Goal: Browse casually: Explore the website without a specific task or goal

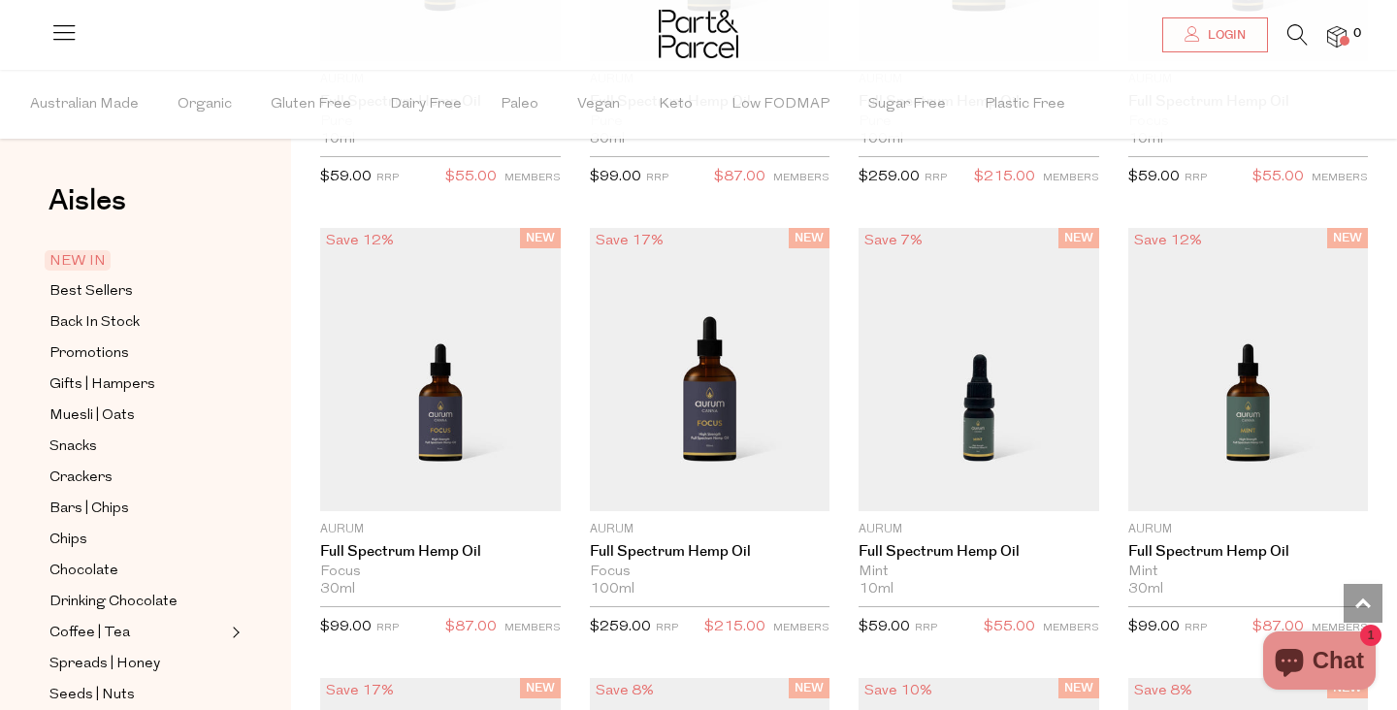
scroll to position [1913, 0]
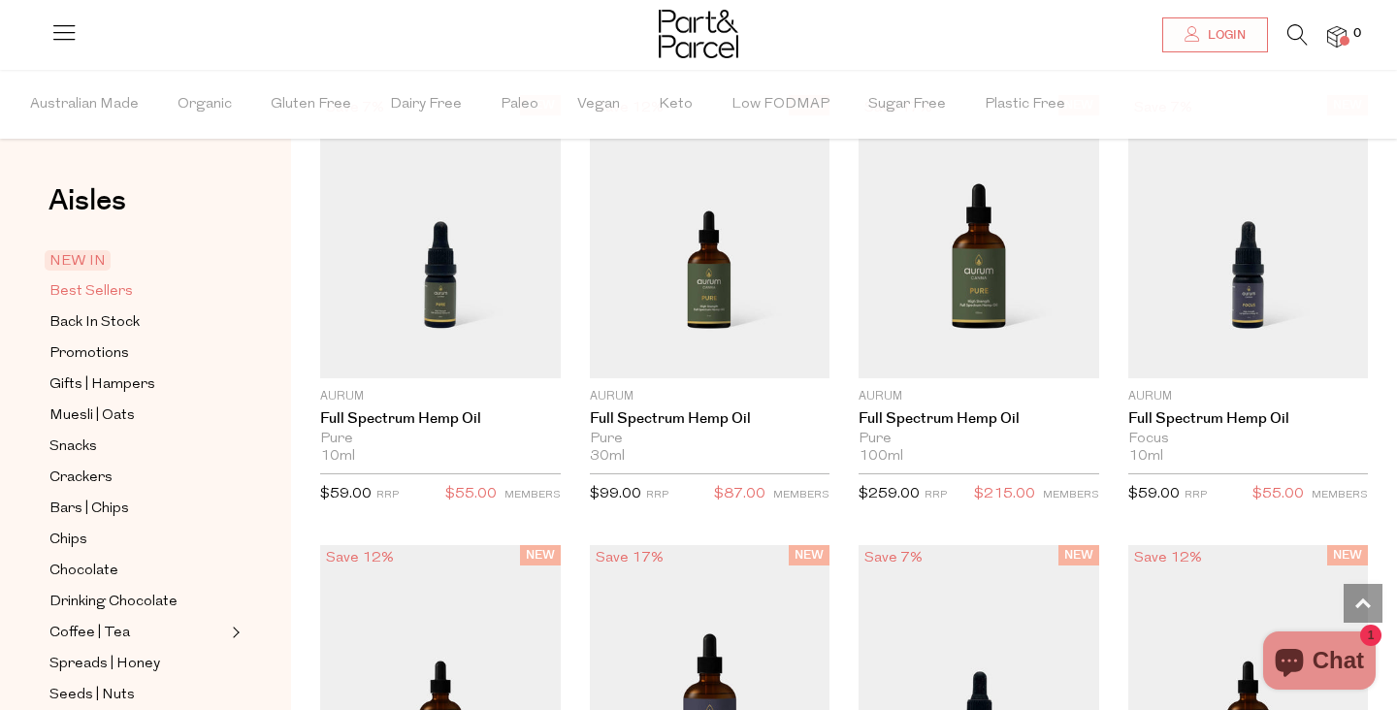
click at [96, 288] on span "Best Sellers" at bounding box center [90, 291] width 83 height 23
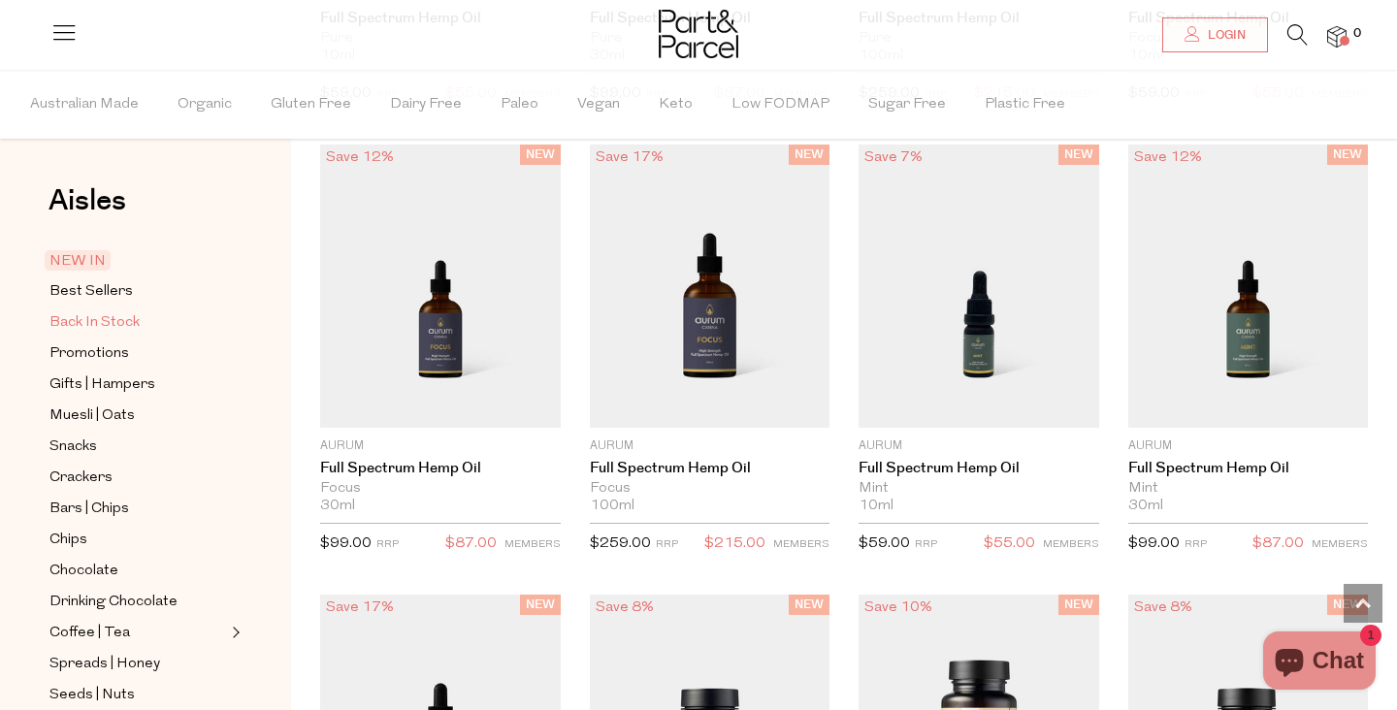
click at [105, 326] on span "Back In Stock" at bounding box center [94, 322] width 90 height 23
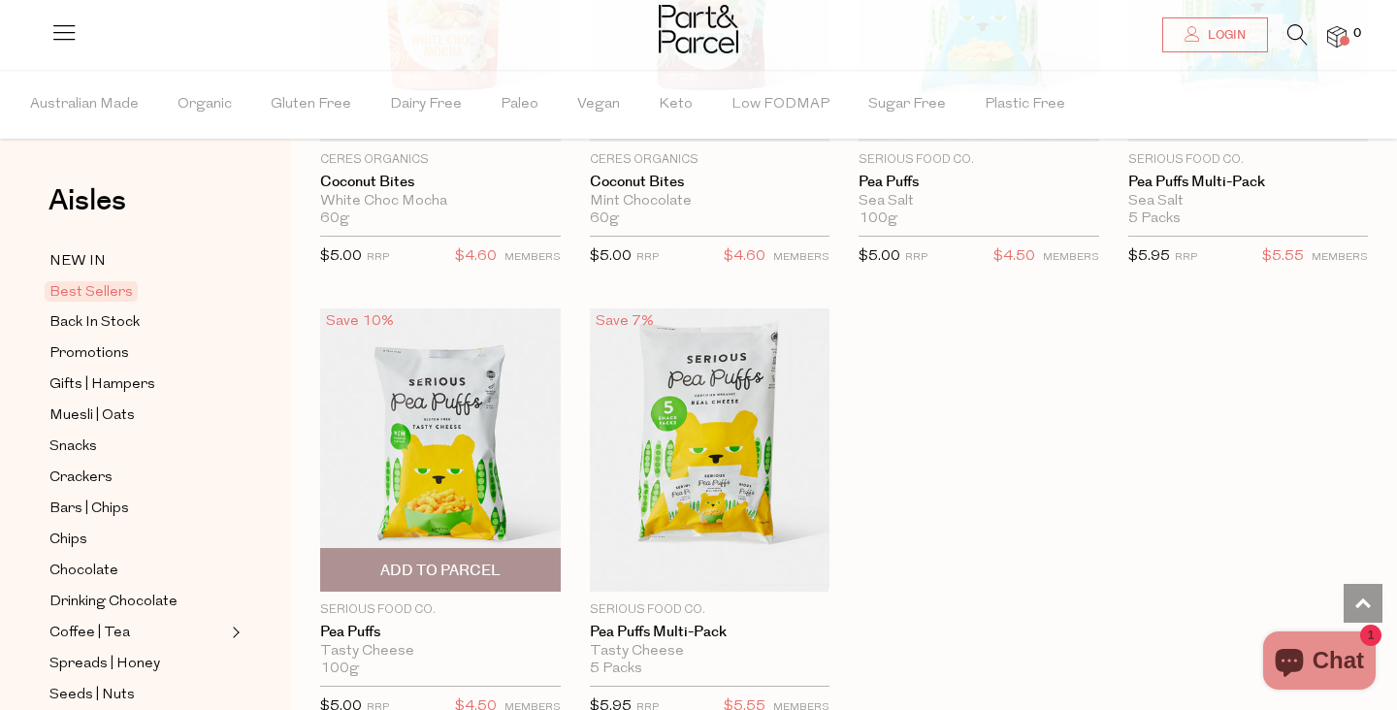
scroll to position [4460, 0]
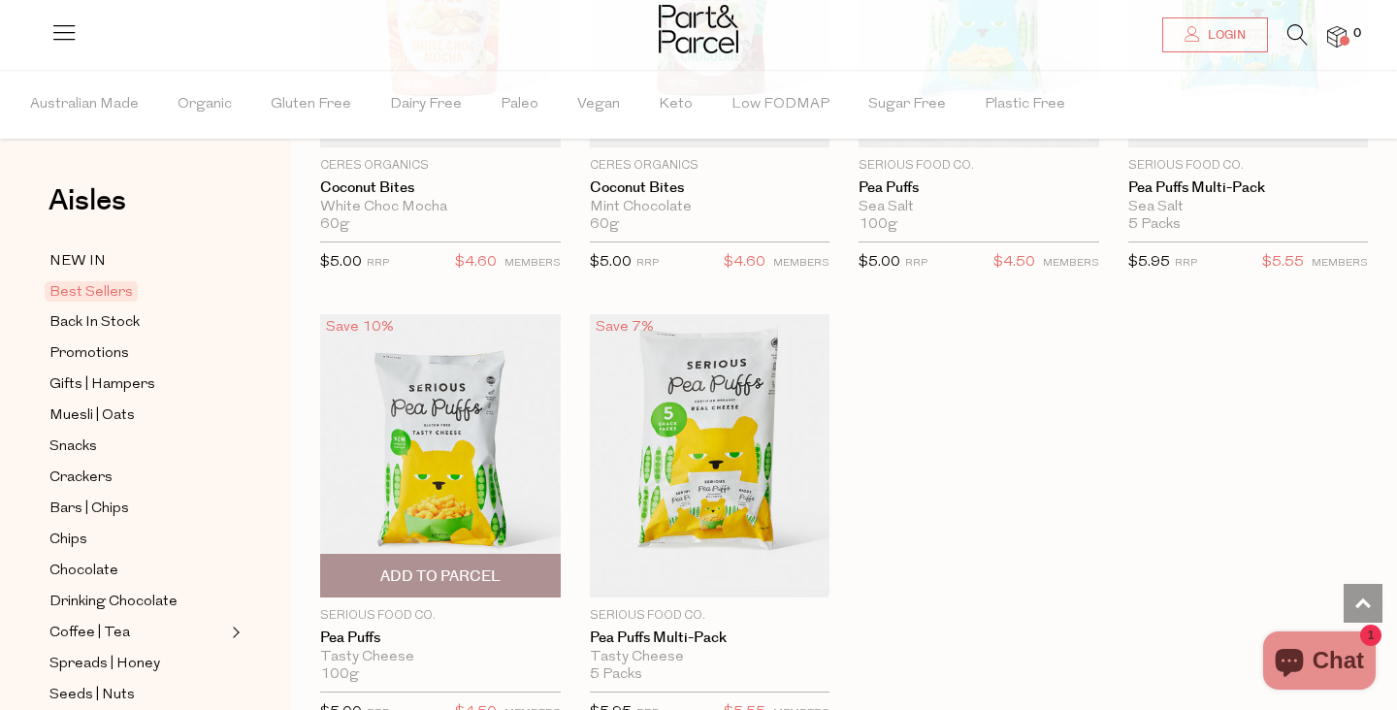
click at [364, 402] on img at bounding box center [440, 454] width 241 height 283
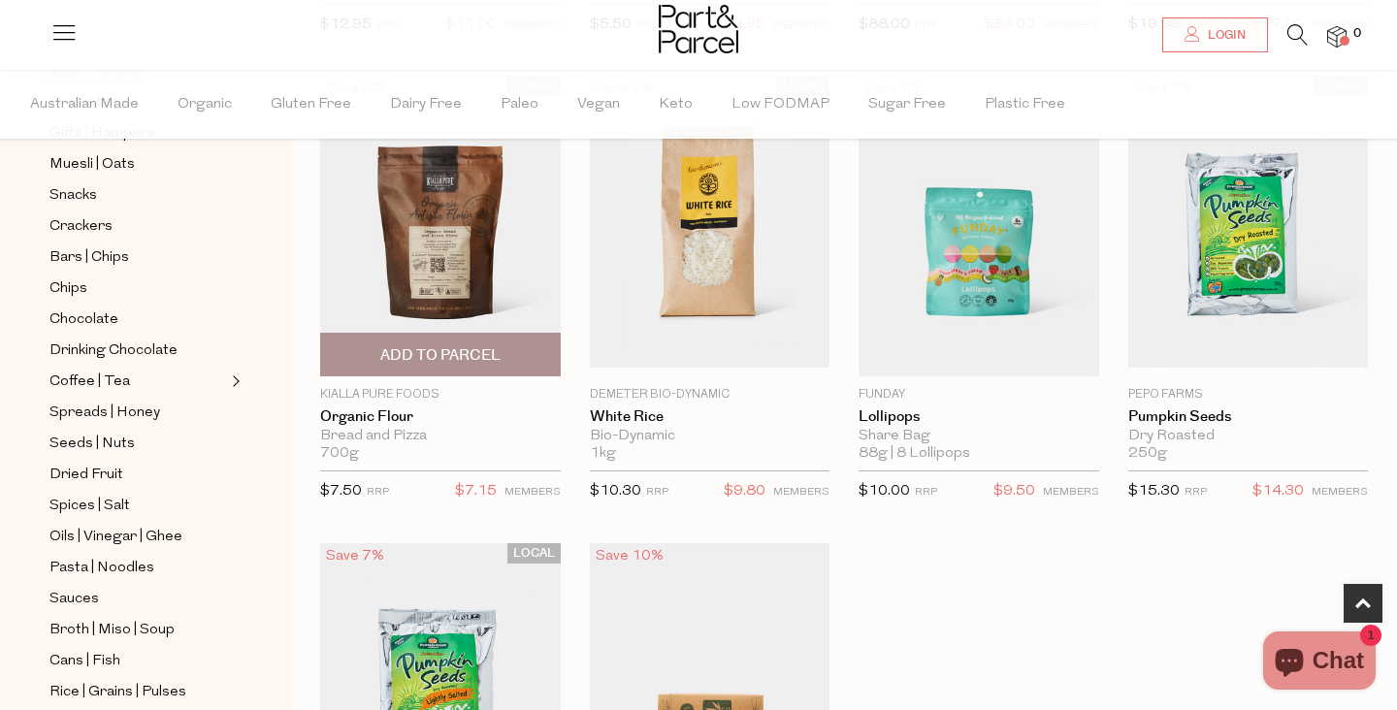
scroll to position [639, 0]
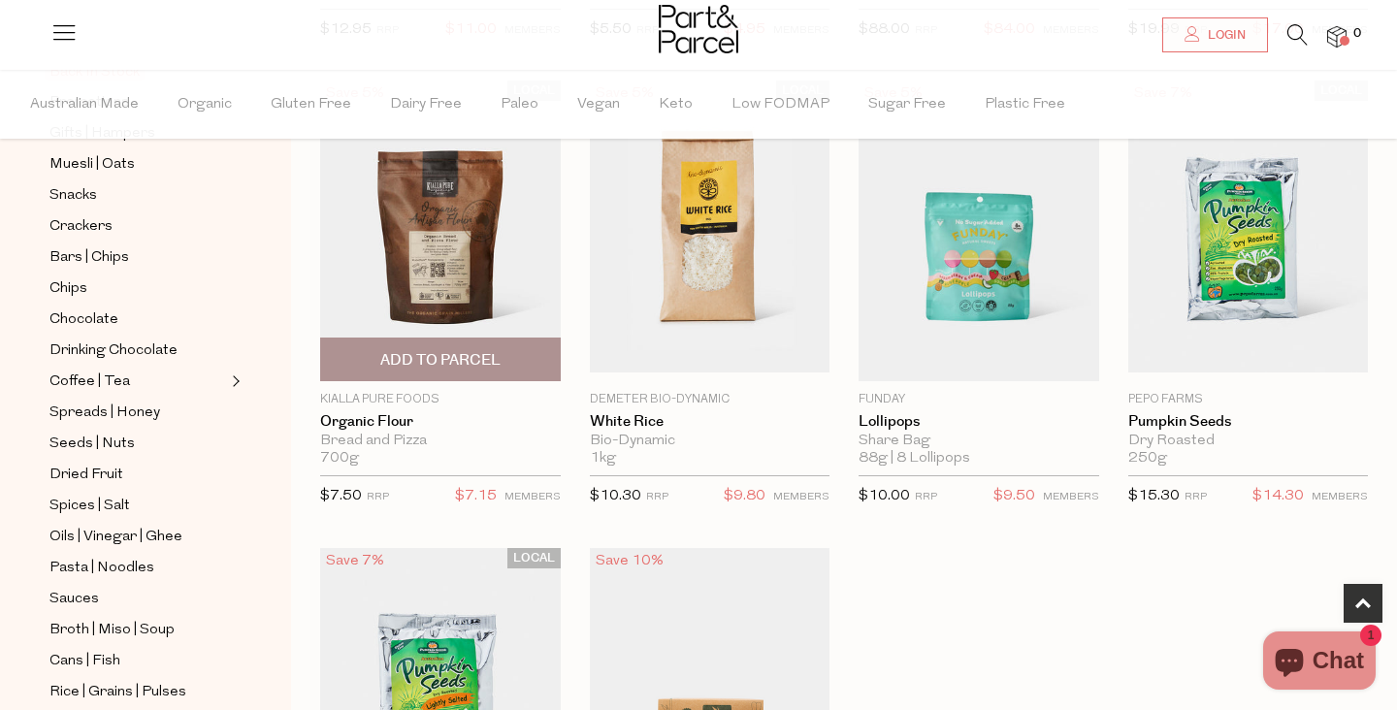
click at [461, 232] on img at bounding box center [440, 230] width 241 height 283
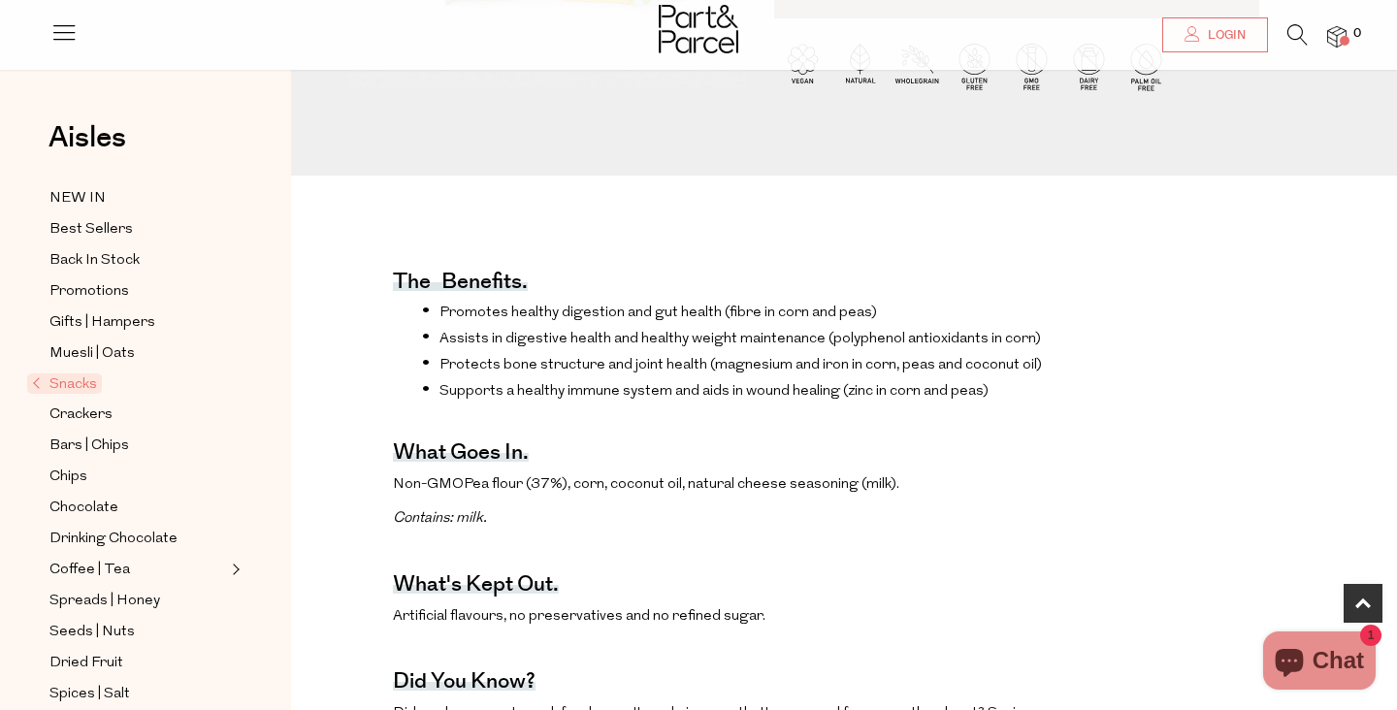
scroll to position [776, 0]
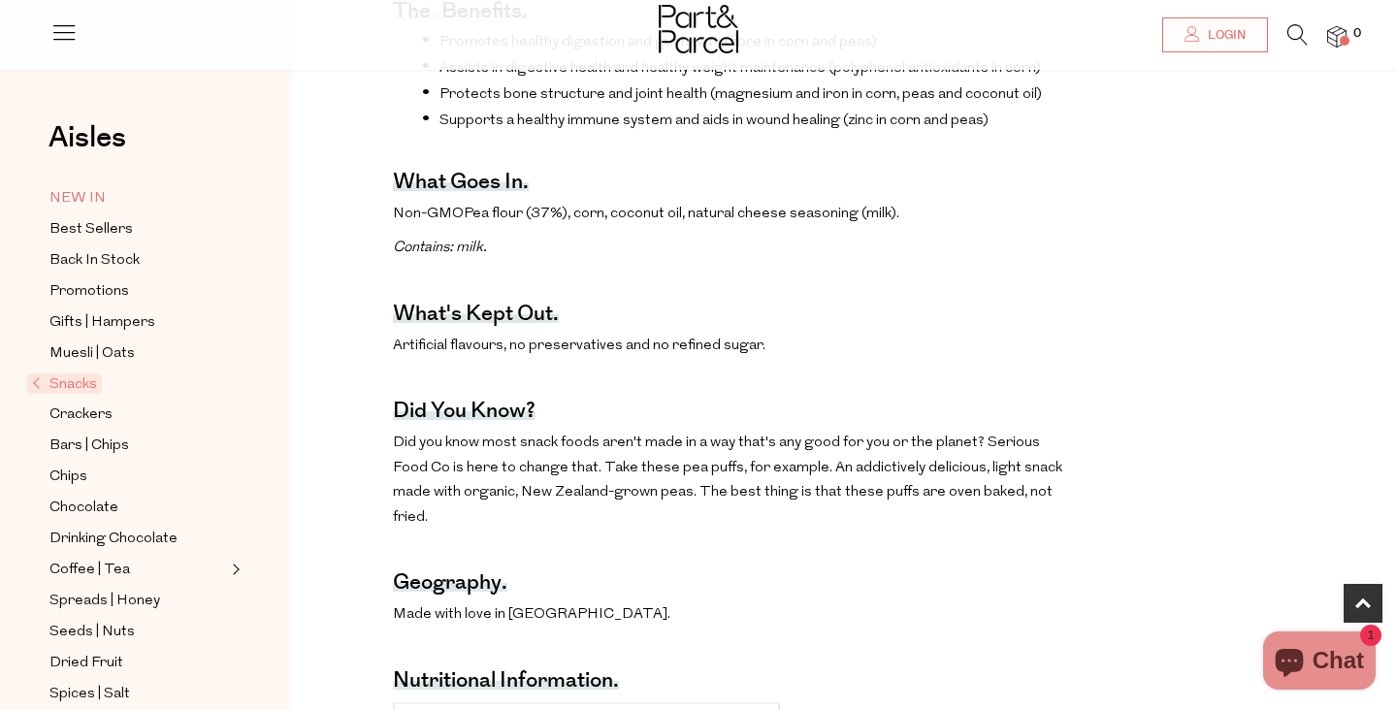
click at [96, 203] on span "NEW IN" at bounding box center [77, 198] width 56 height 23
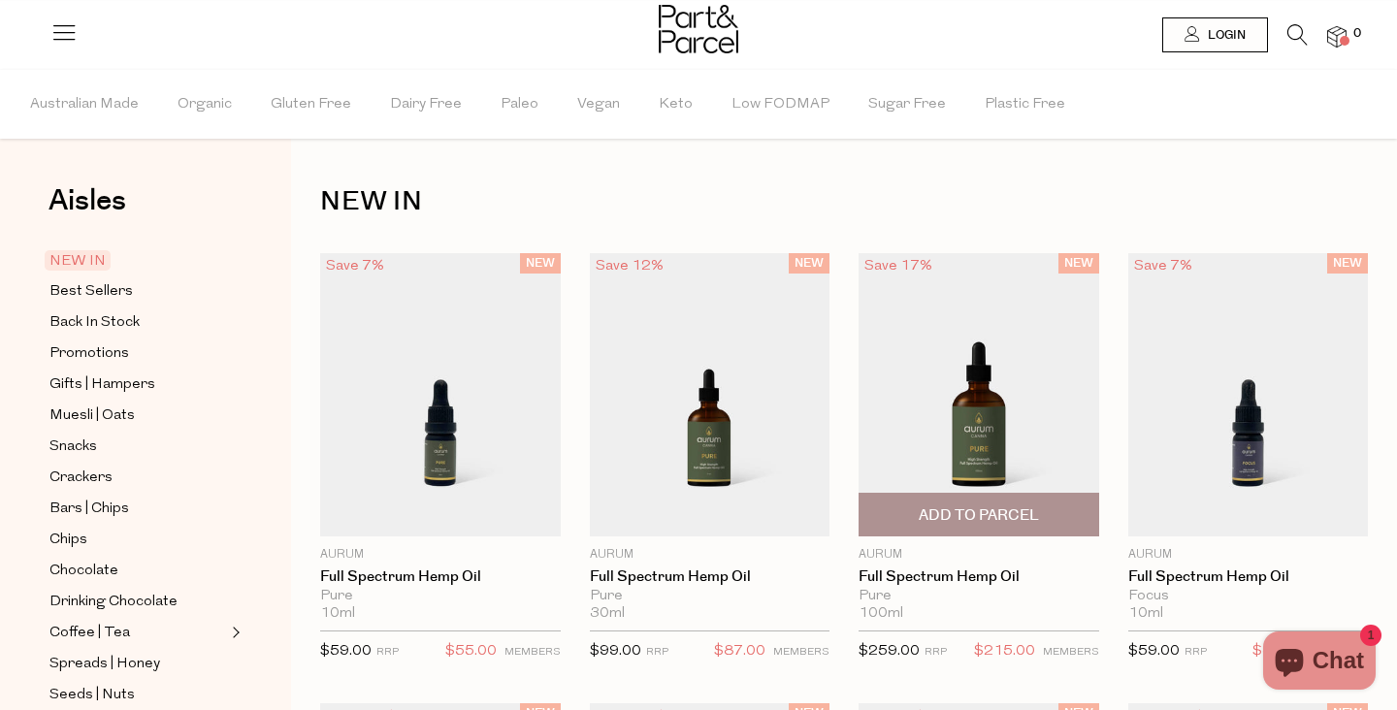
click at [929, 367] on img at bounding box center [978, 394] width 241 height 283
